Goal: Information Seeking & Learning: Learn about a topic

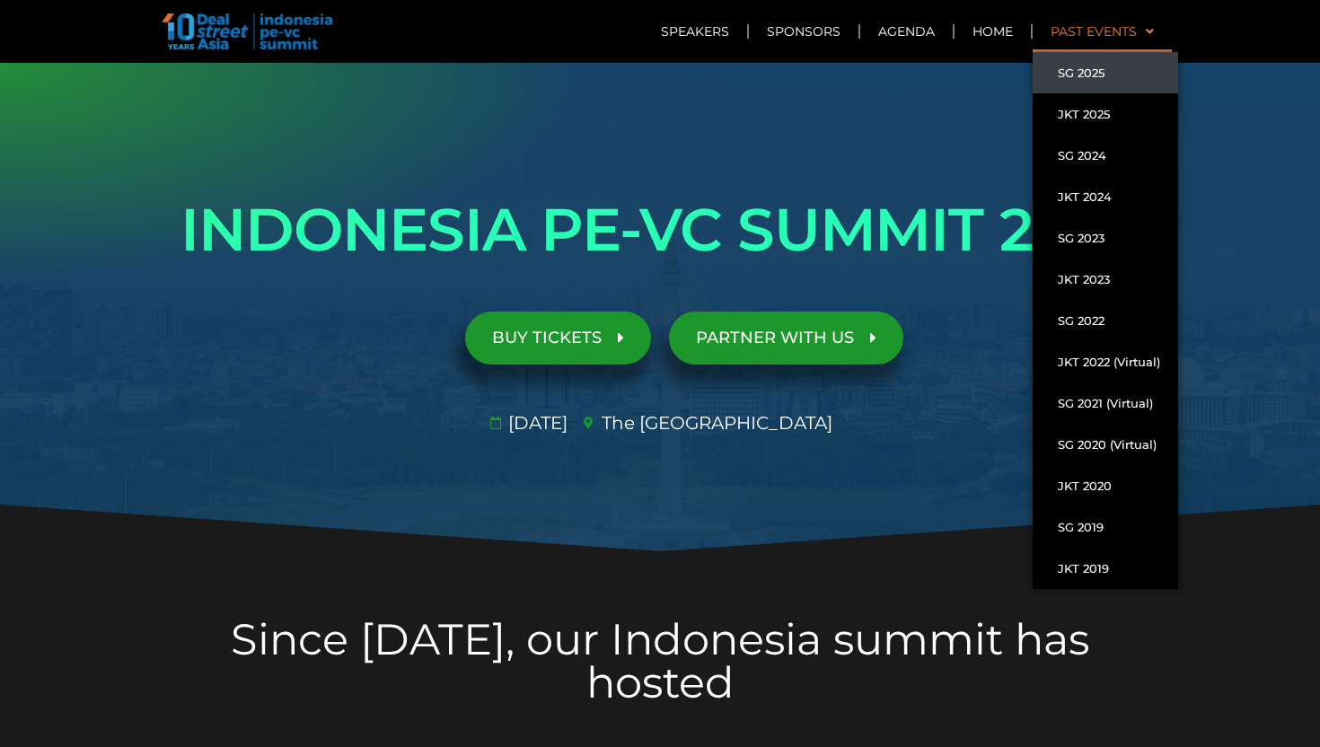
click at [1088, 66] on link "SG 2025" at bounding box center [1106, 72] width 146 height 41
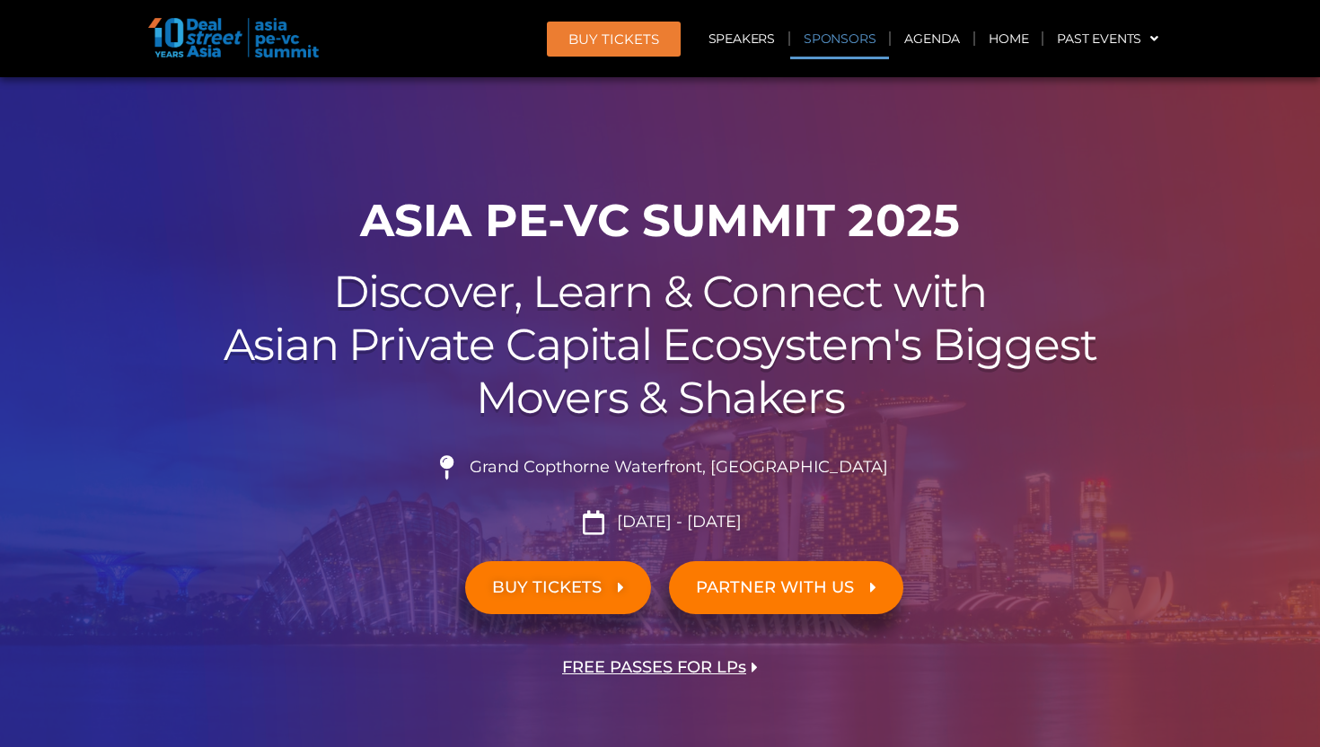
click at [861, 40] on link "Sponsors" at bounding box center [839, 38] width 99 height 41
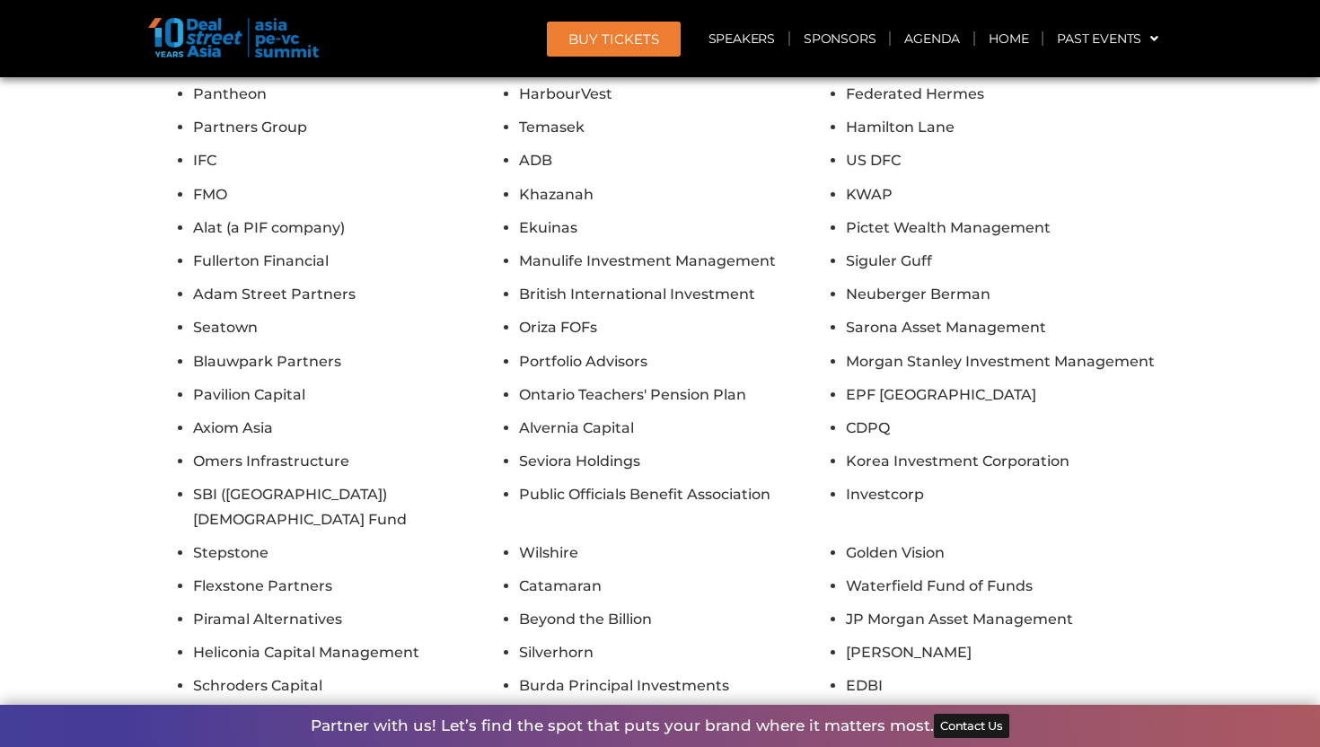
scroll to position [10125, 0]
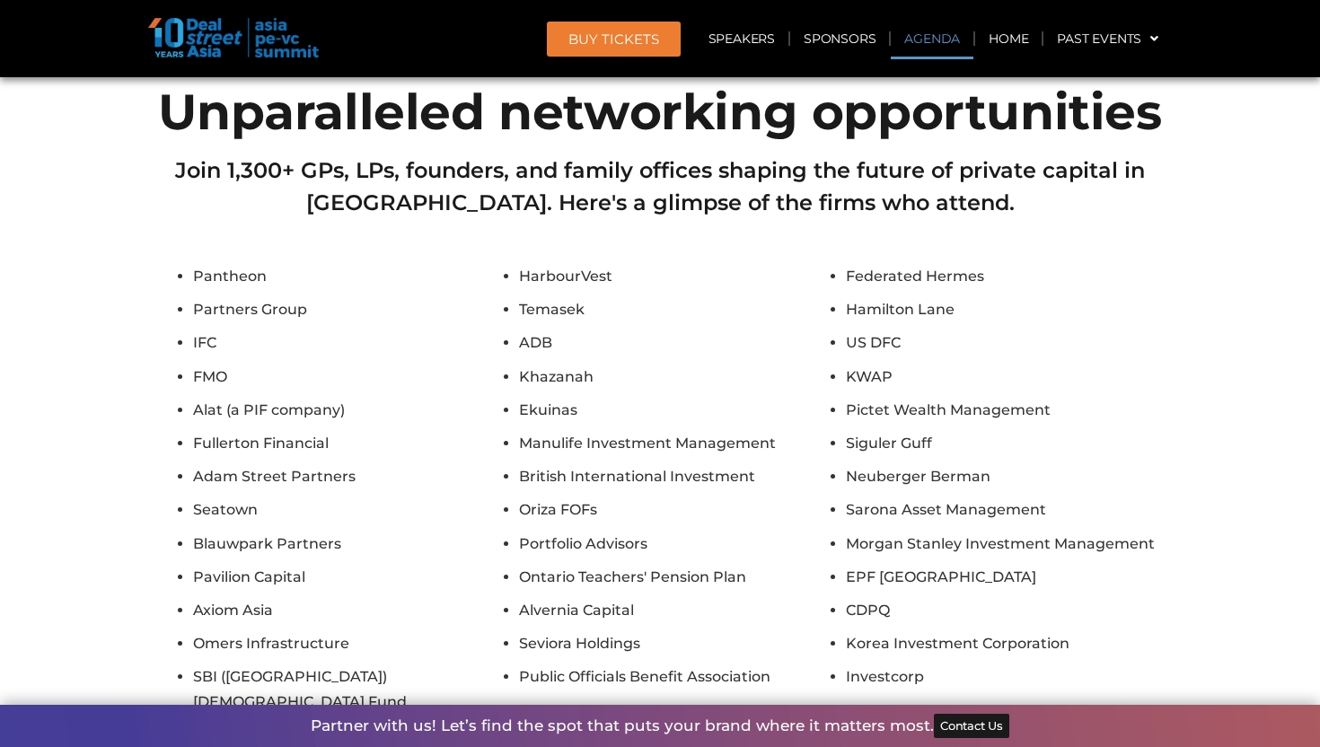
click at [944, 31] on link "Agenda" at bounding box center [932, 38] width 83 height 41
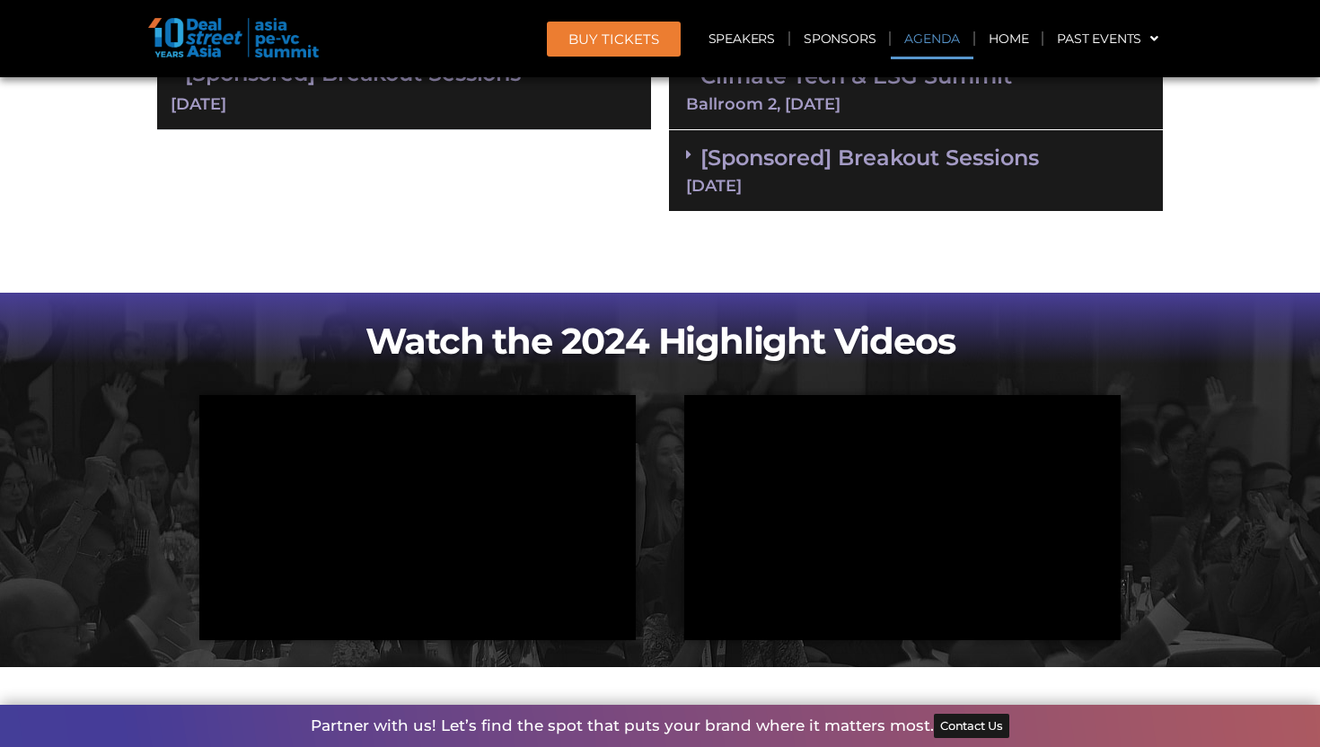
scroll to position [955, 0]
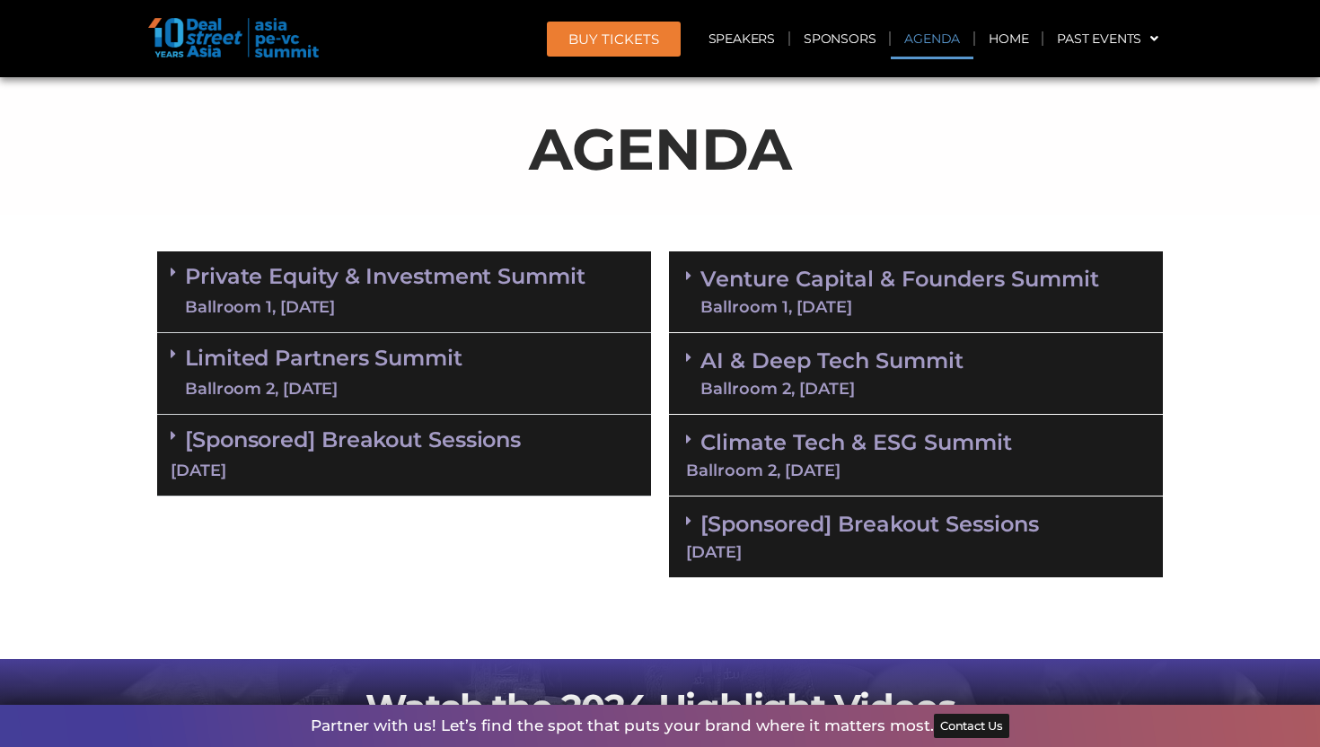
click at [852, 516] on link "[Sponsored] Breakout Sessions [DATE]" at bounding box center [916, 535] width 460 height 49
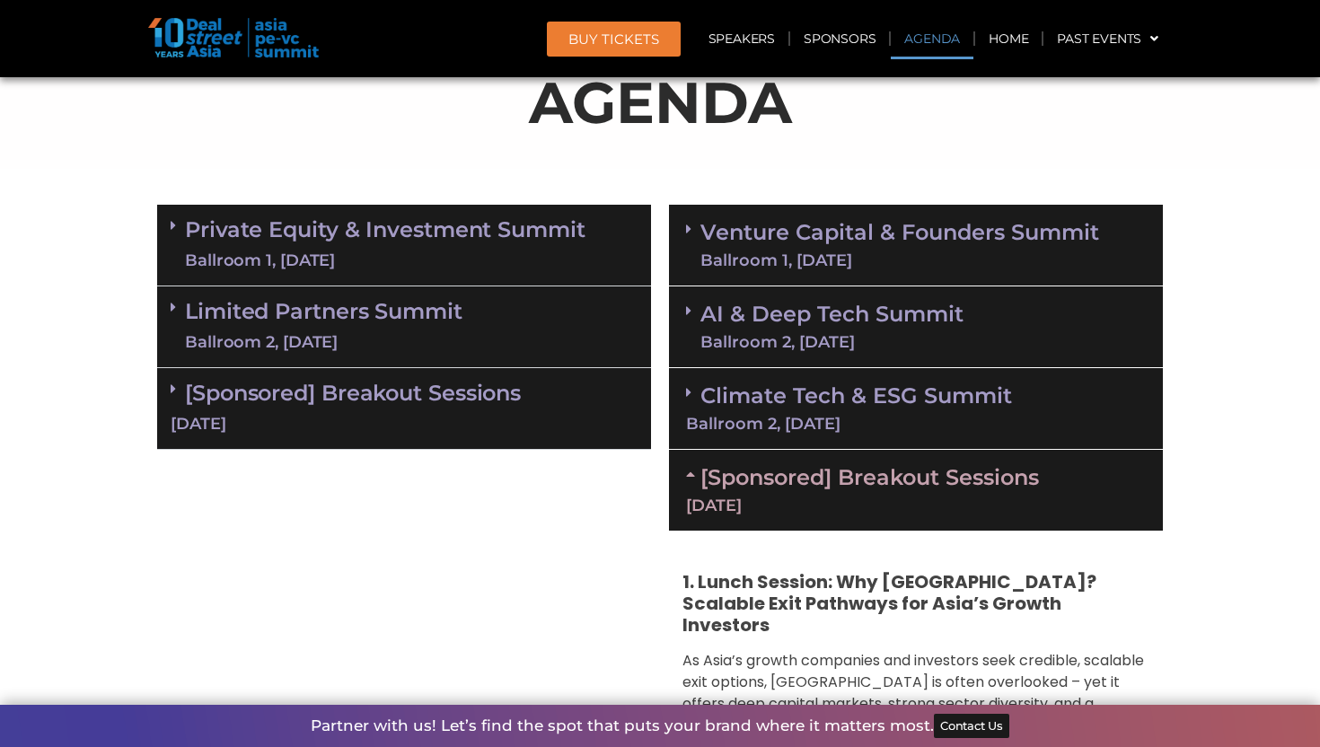
scroll to position [1103, 0]
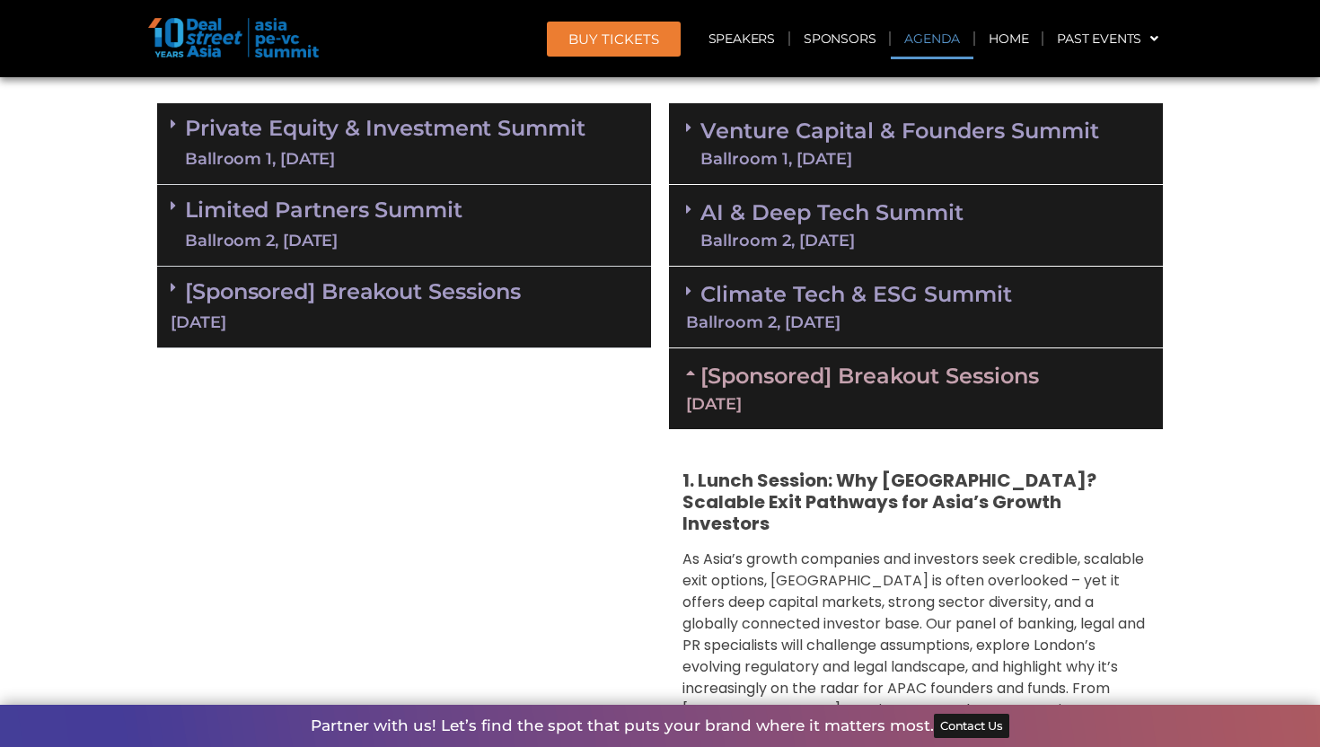
click at [564, 298] on div "[Sponsored] Breakout Sessions [DATE]" at bounding box center [404, 308] width 494 height 82
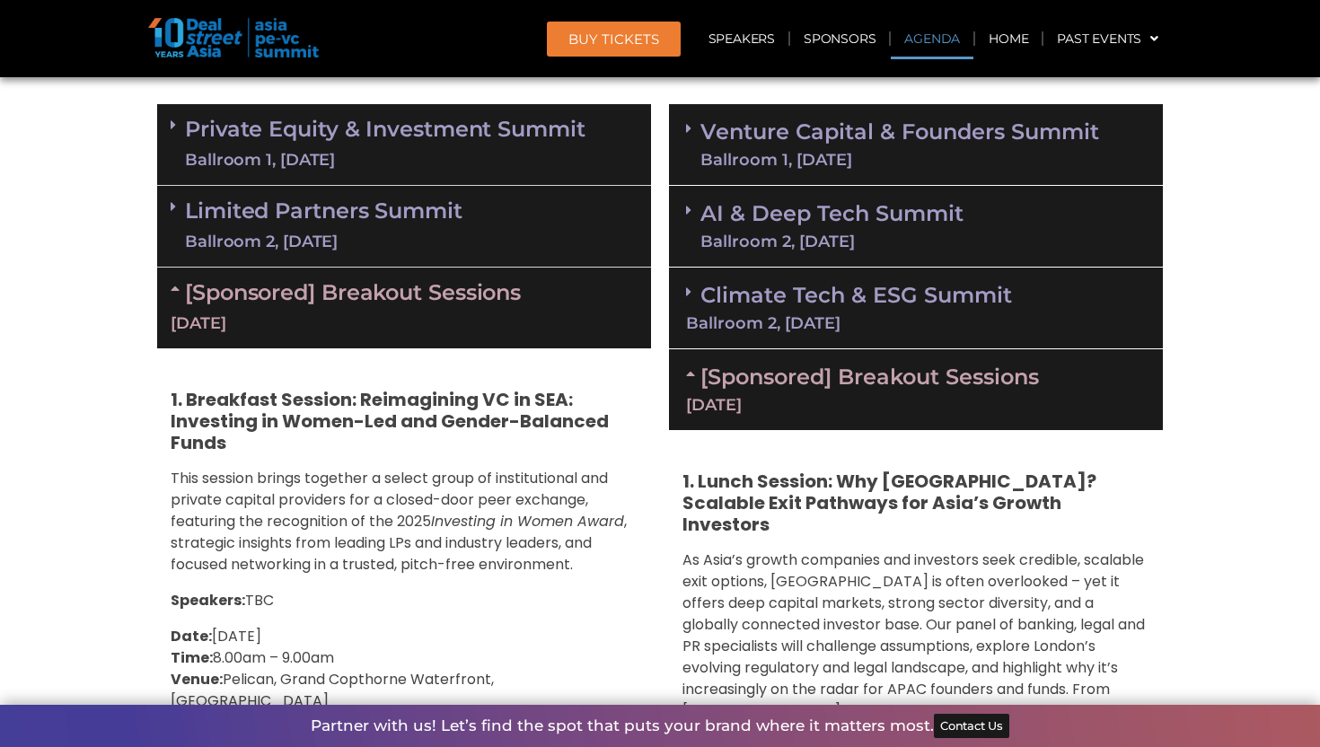
scroll to position [1047, 0]
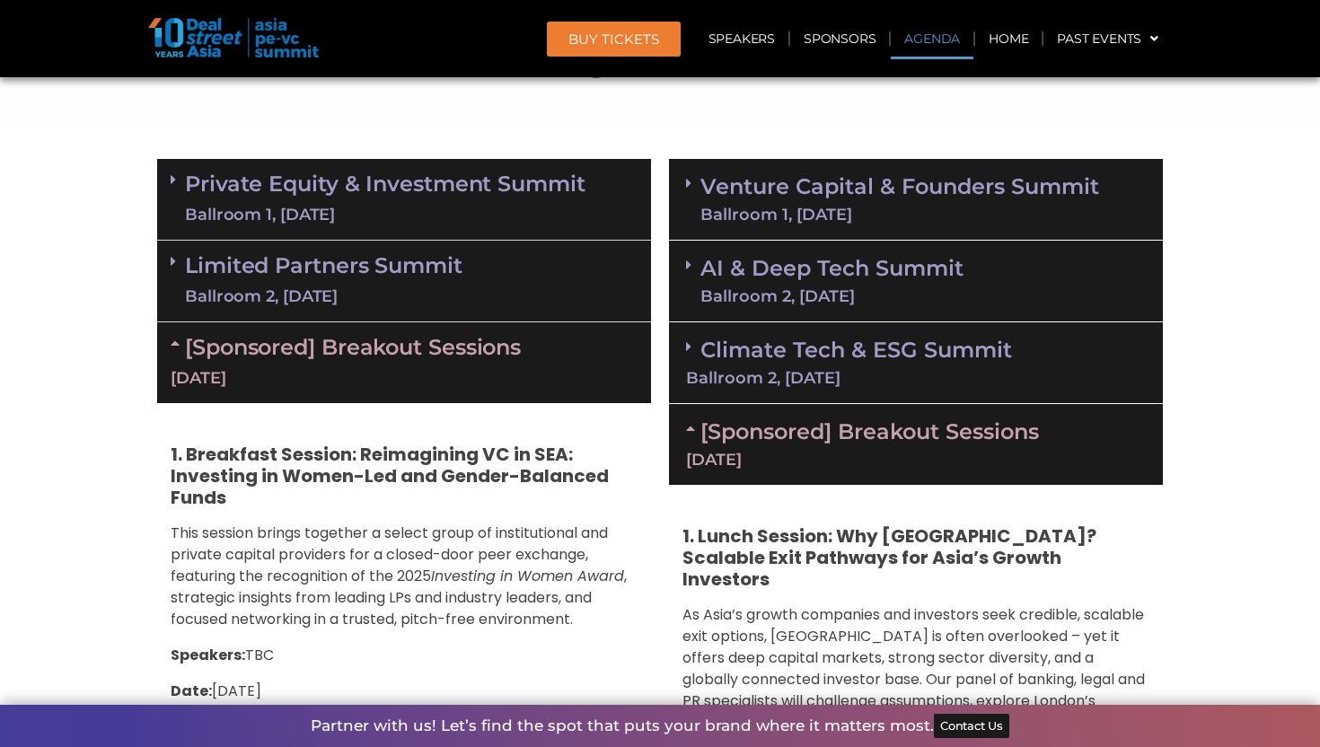
click at [497, 195] on link "Private Equity & Investment Summit Ballroom 1, [DATE]" at bounding box center [385, 199] width 401 height 54
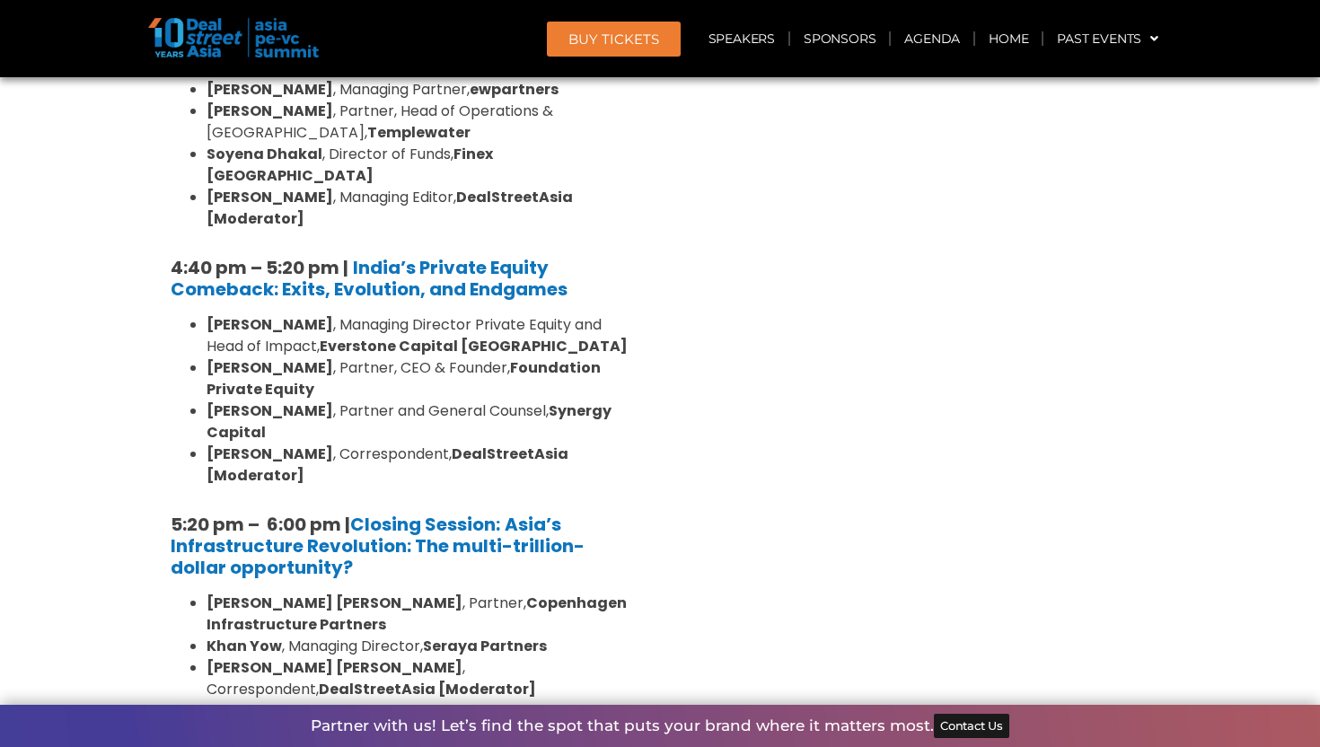
scroll to position [3522, 0]
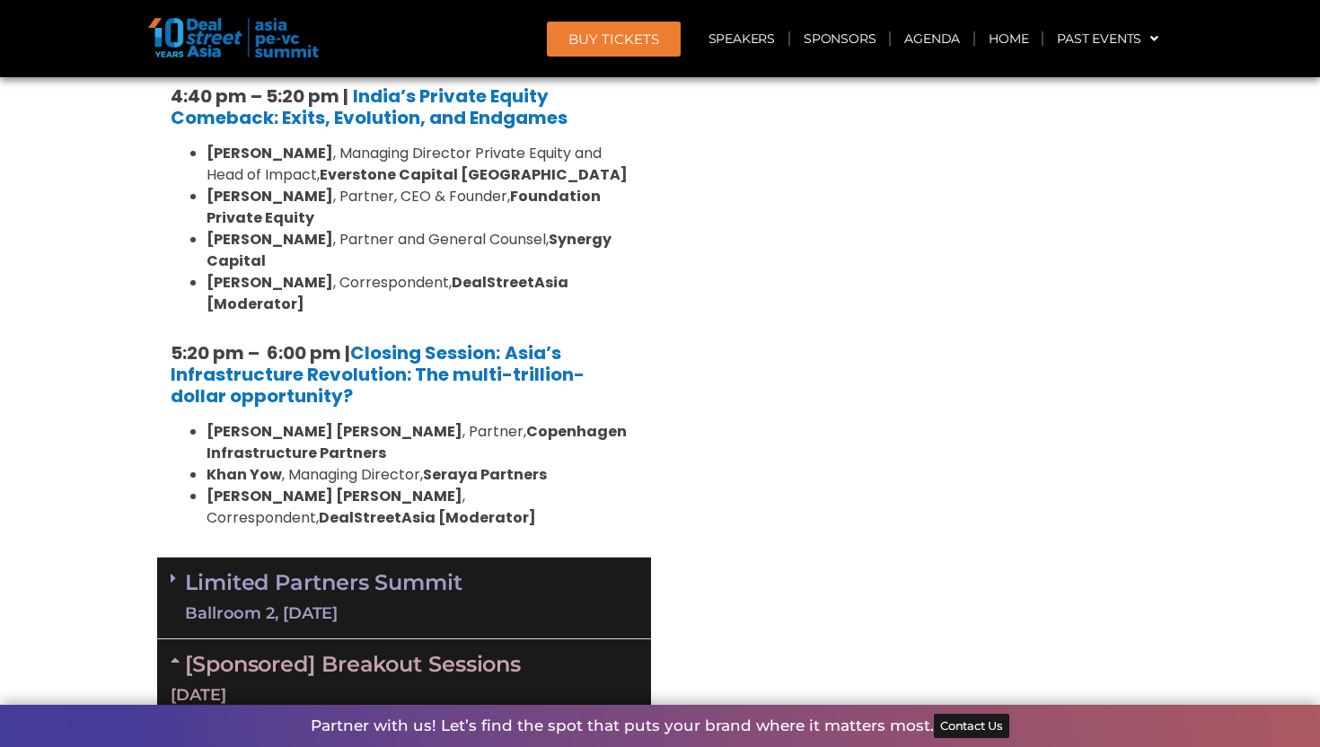
click at [488, 558] on div "Limited Partners [GEOGRAPHIC_DATA] 2, [DATE]" at bounding box center [404, 599] width 494 height 82
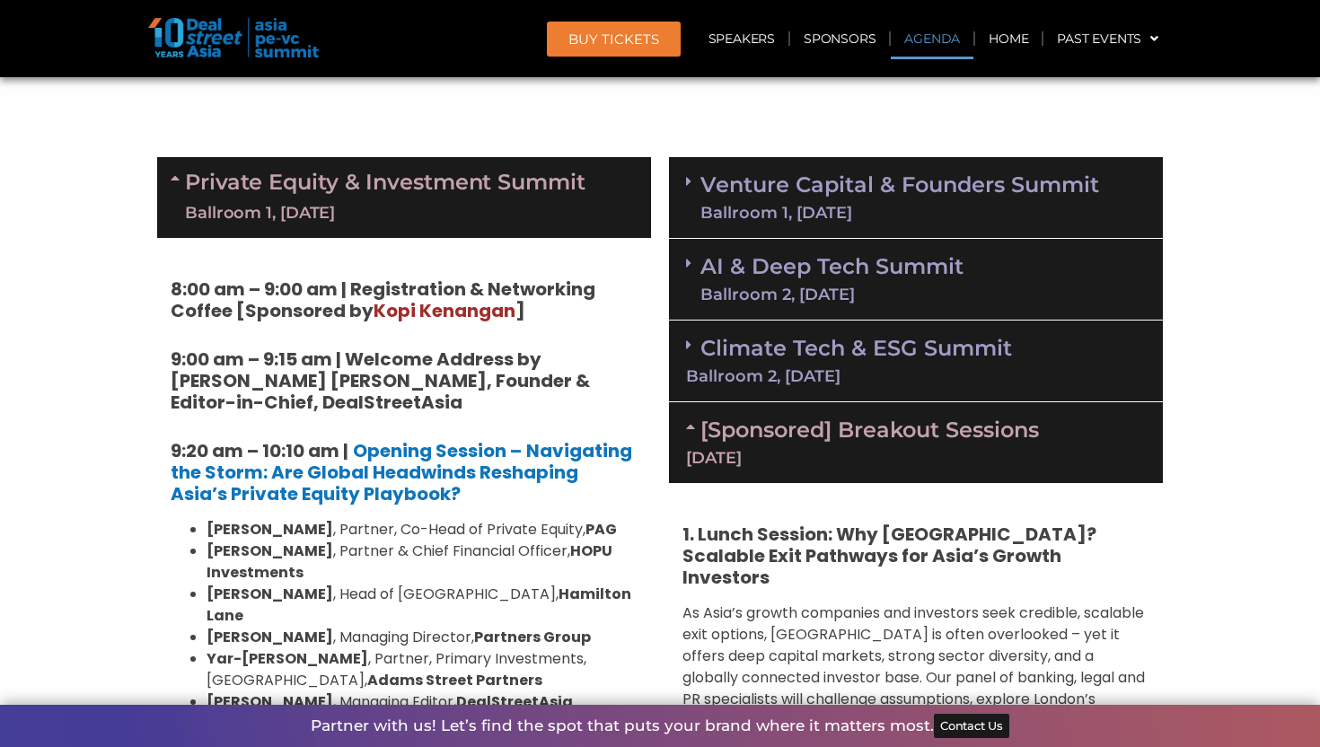
scroll to position [978, 0]
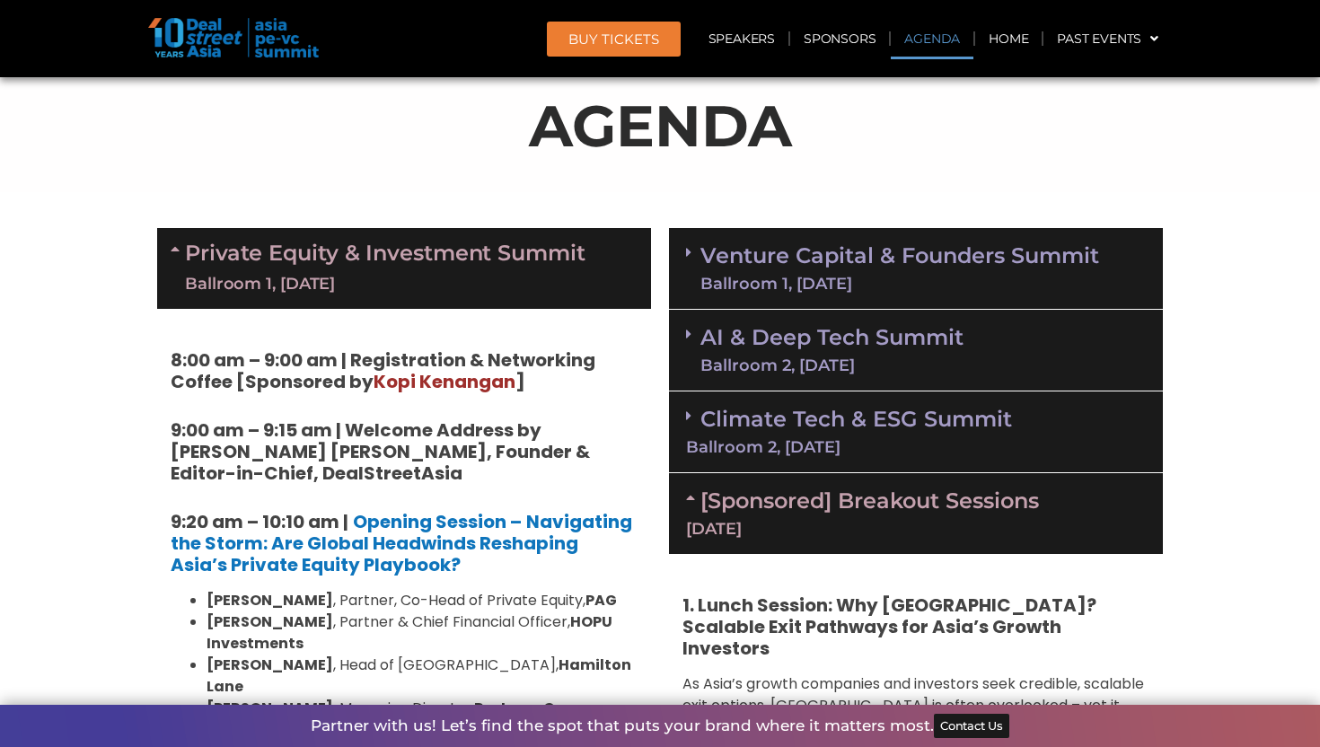
click at [796, 291] on div "Ballroom 1, [DATE]" at bounding box center [900, 284] width 399 height 16
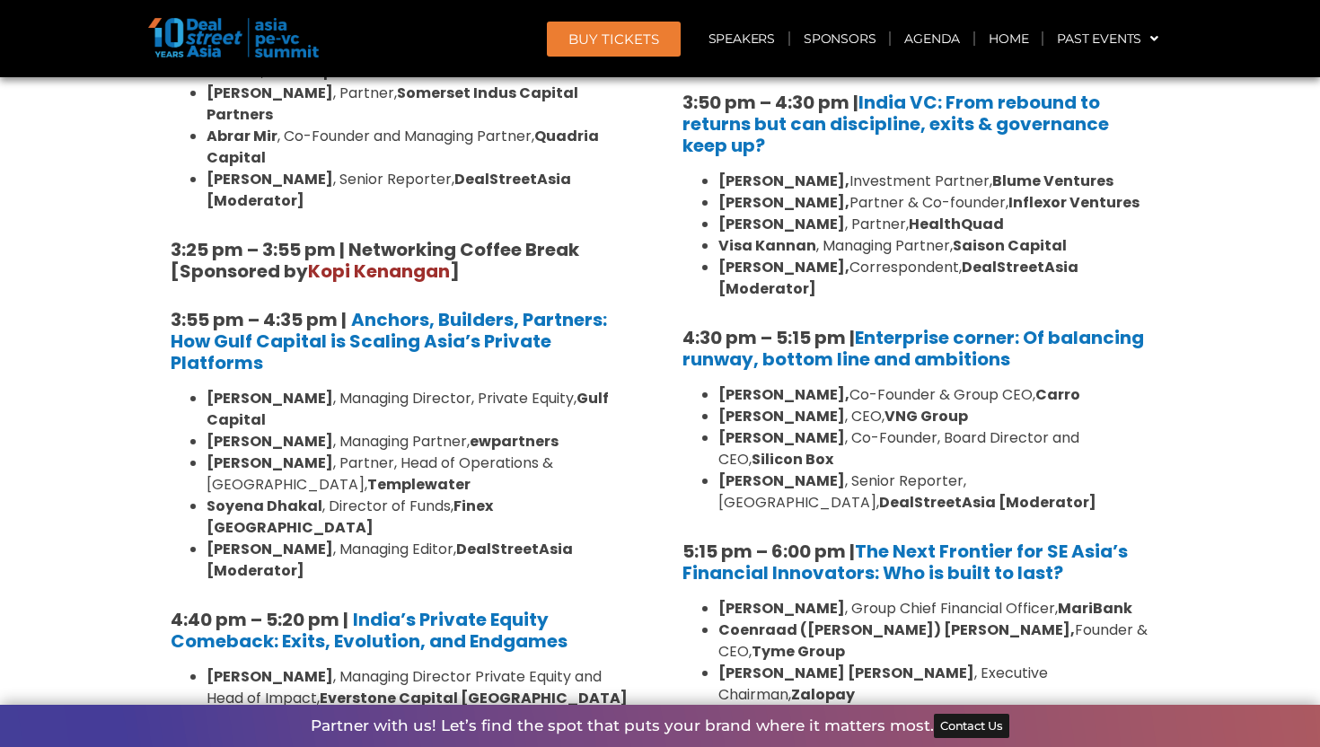
scroll to position [3275, 0]
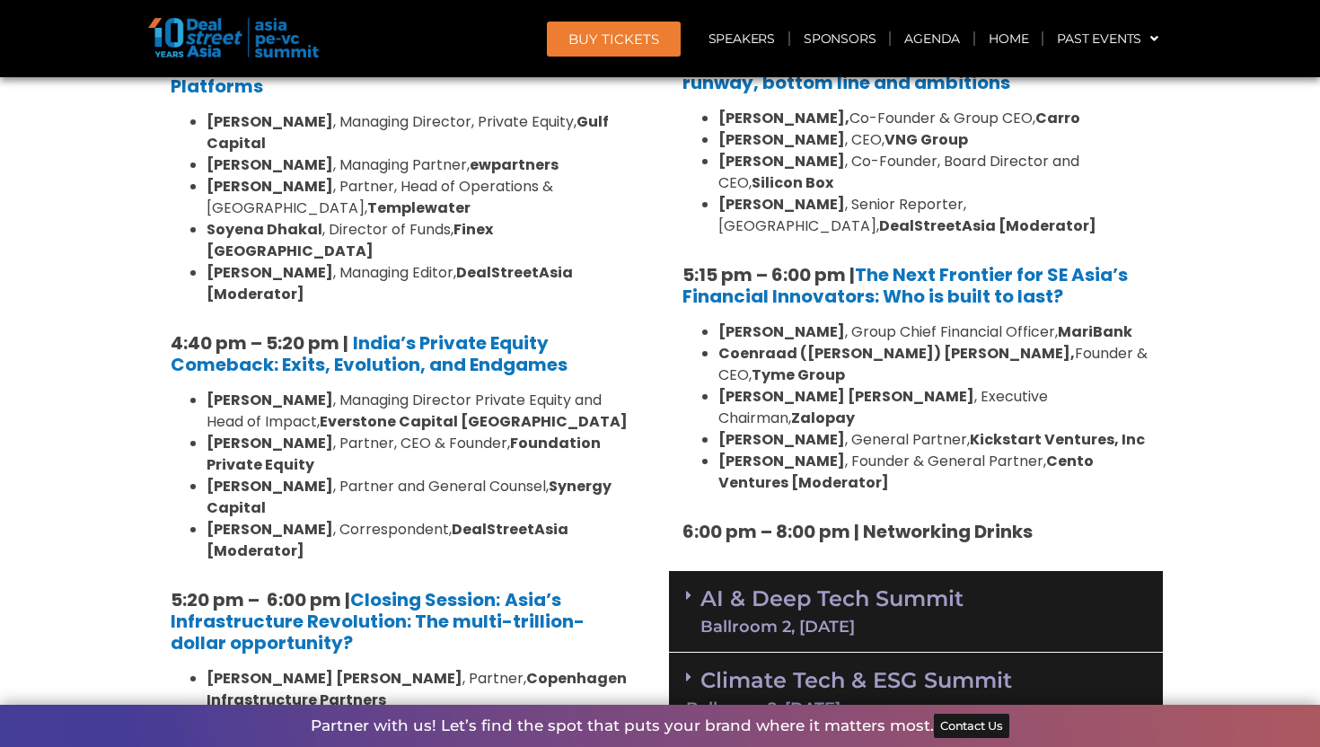
click at [757, 588] on link "AI & Deep Tech Summit Ballroom 2, [DATE]" at bounding box center [832, 611] width 263 height 47
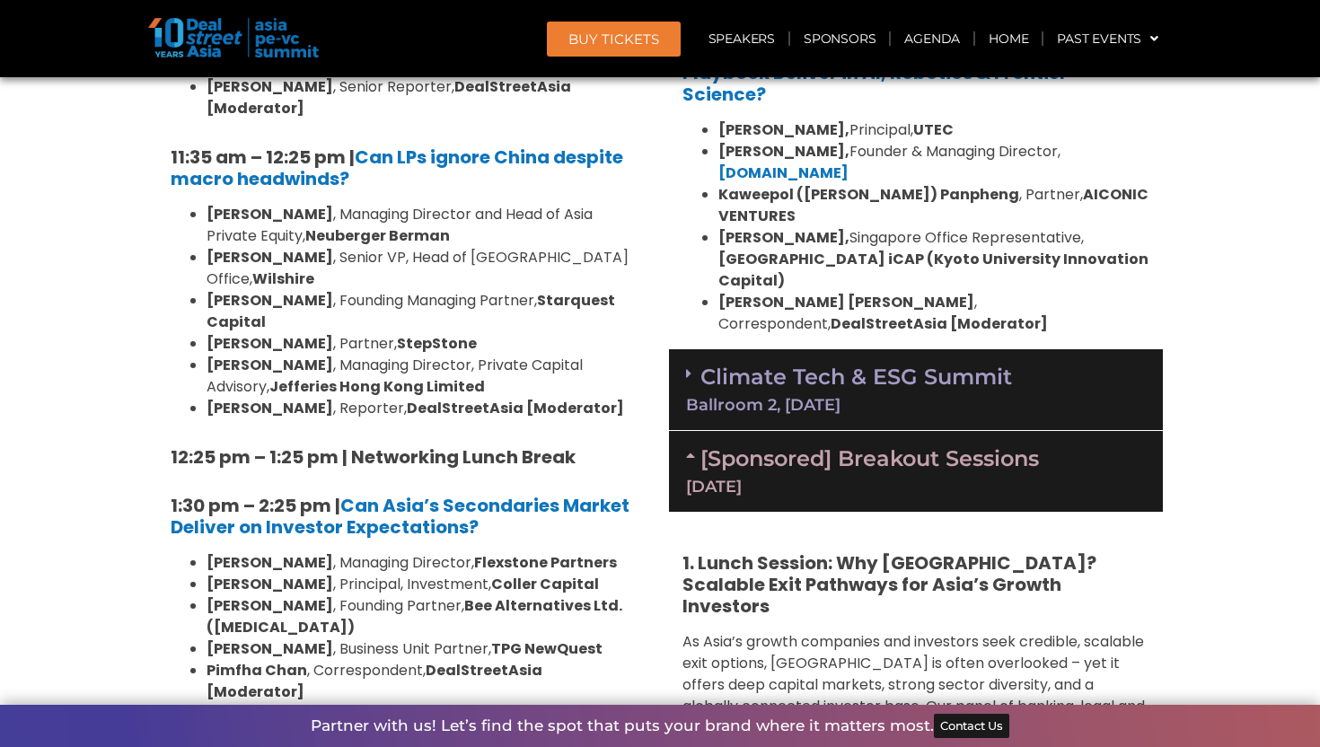
scroll to position [4335, 0]
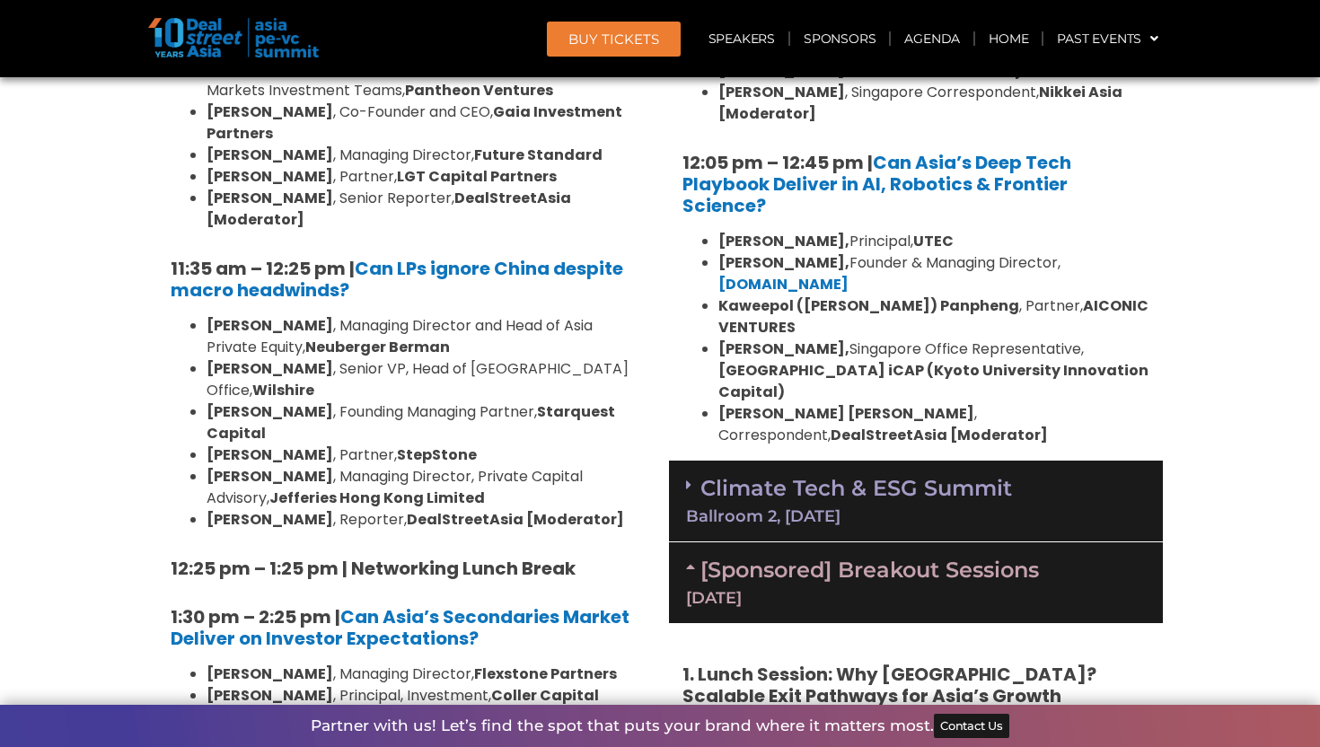
click at [911, 461] on div "Climate Tech & ESG Summit Ballroom 2, [DATE]" at bounding box center [916, 502] width 494 height 82
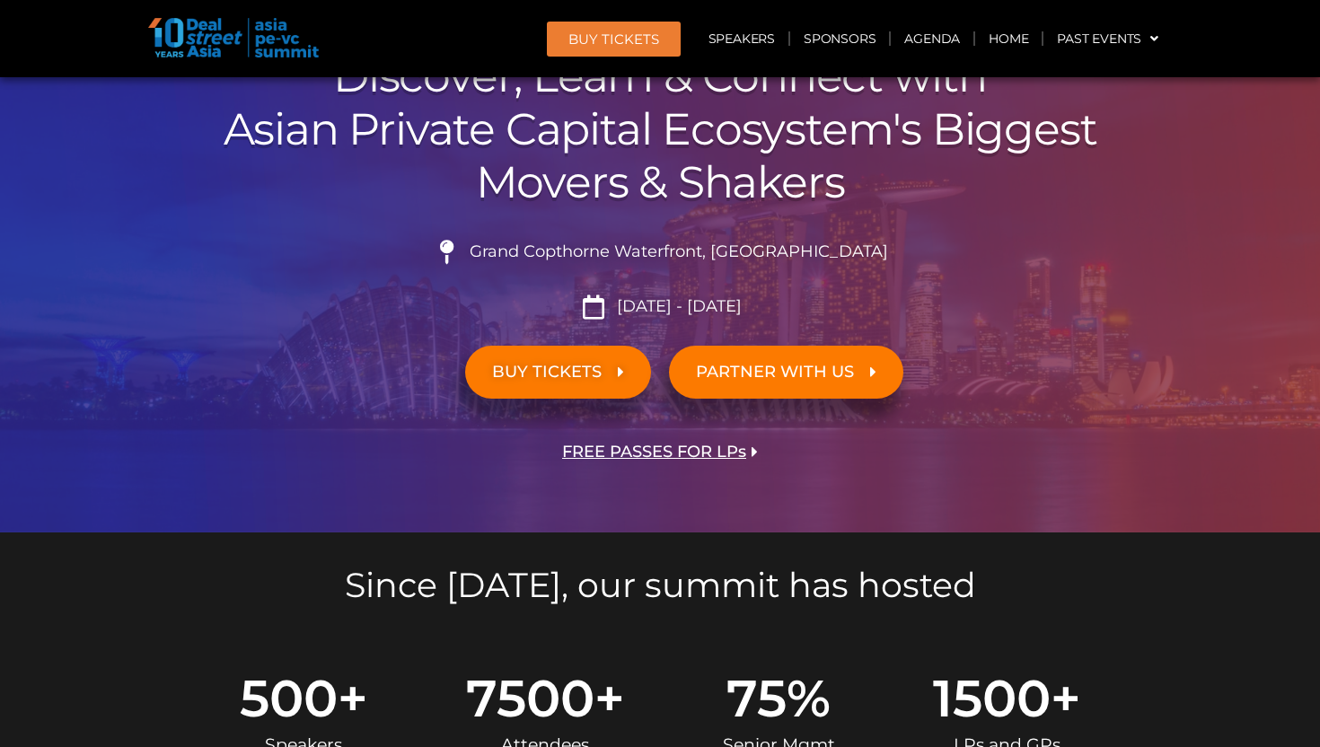
scroll to position [0, 0]
